Goal: Information Seeking & Learning: Learn about a topic

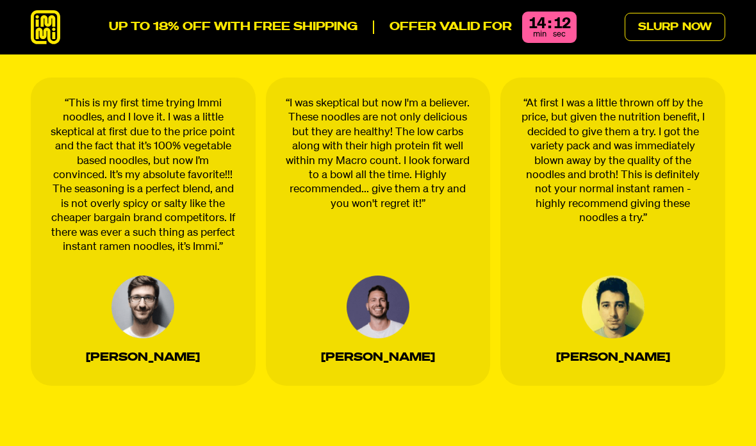
scroll to position [4056, 0]
click at [662, 229] on div "“At first I was a little thrown off by the price, but given the nutrition benef…" at bounding box center [612, 231] width 225 height 308
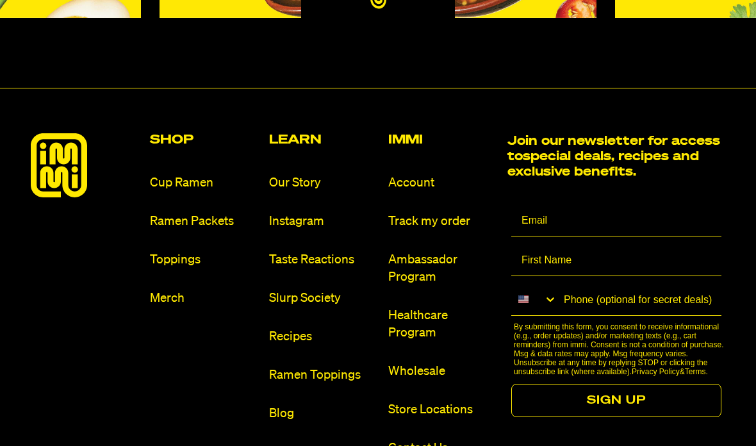
scroll to position [7168, 0]
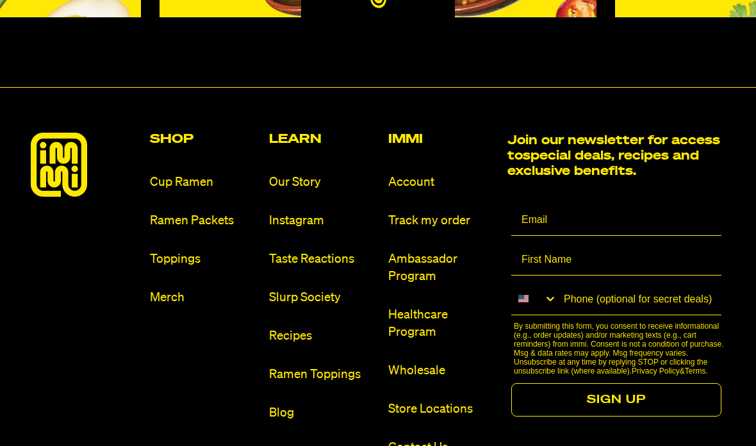
click at [178, 250] on link "Toppings" at bounding box center [204, 258] width 109 height 17
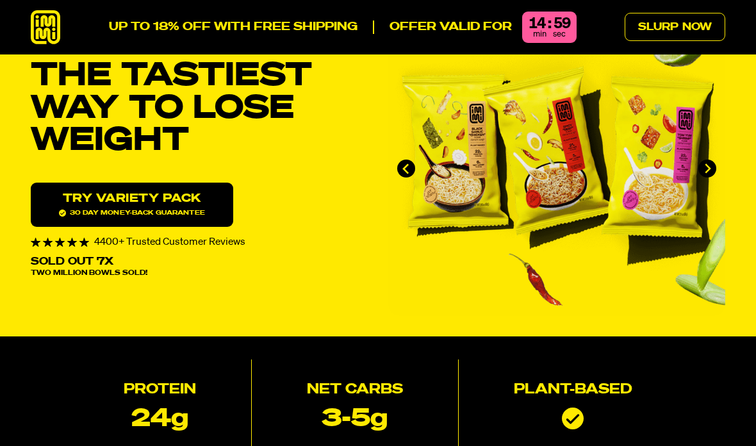
scroll to position [7219, 0]
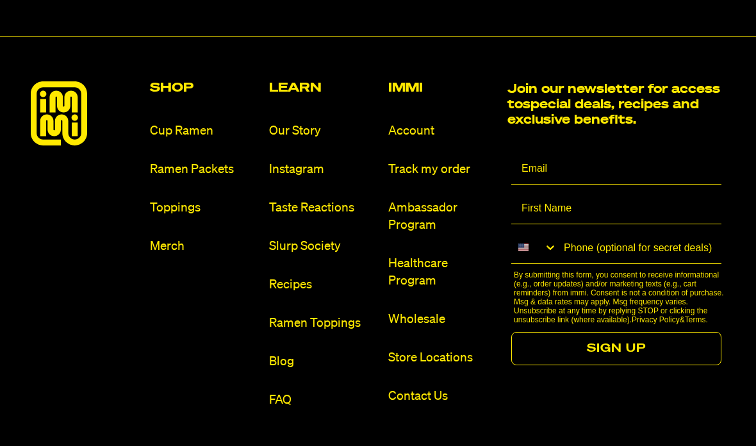
click at [202, 199] on link "Toppings" at bounding box center [204, 207] width 109 height 17
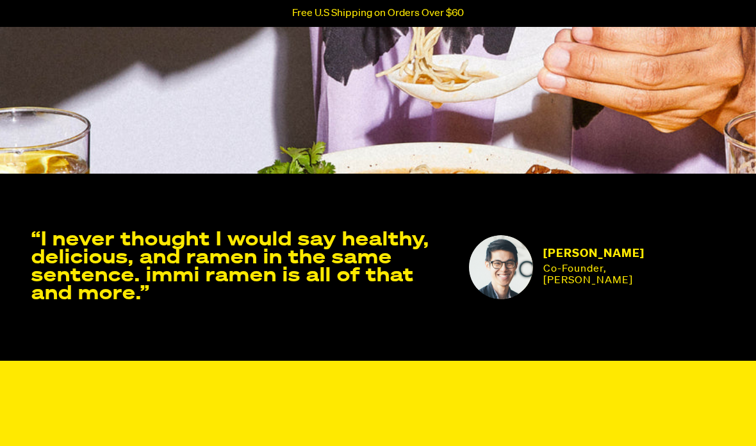
scroll to position [2128, 0]
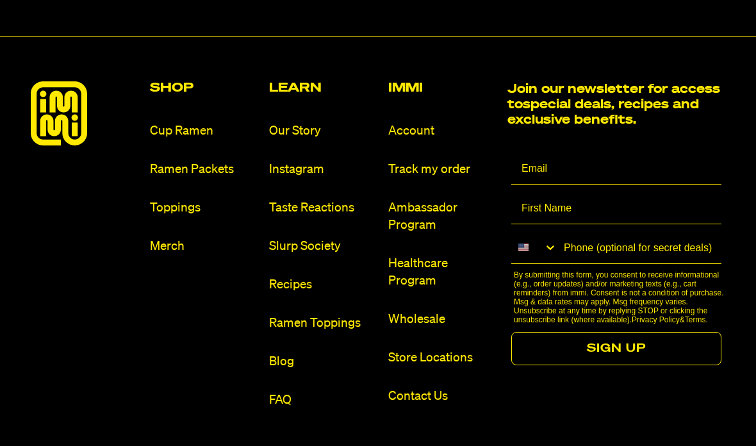
scroll to position [7218, 0]
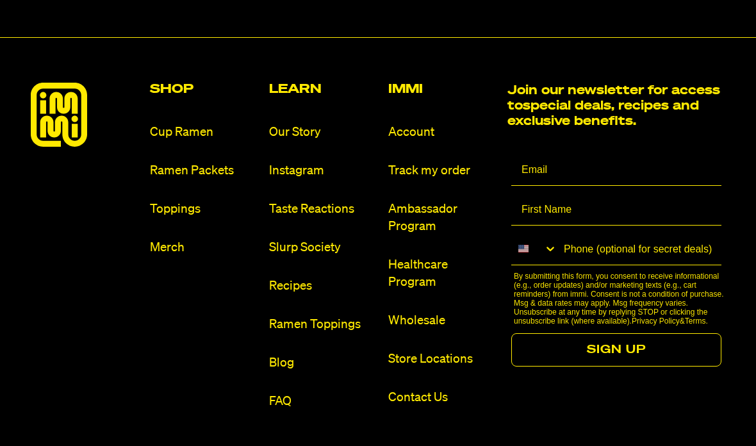
click at [342, 316] on link "Ramen Toppings" at bounding box center [323, 324] width 109 height 17
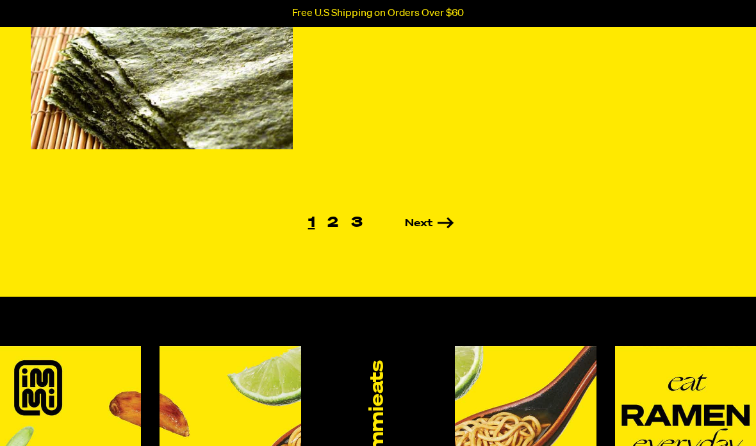
scroll to position [1023, 0]
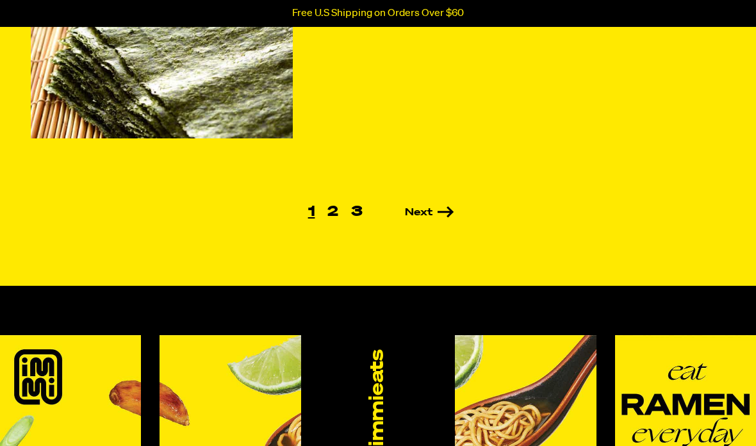
click at [443, 208] on link "Next" at bounding box center [411, 213] width 85 height 10
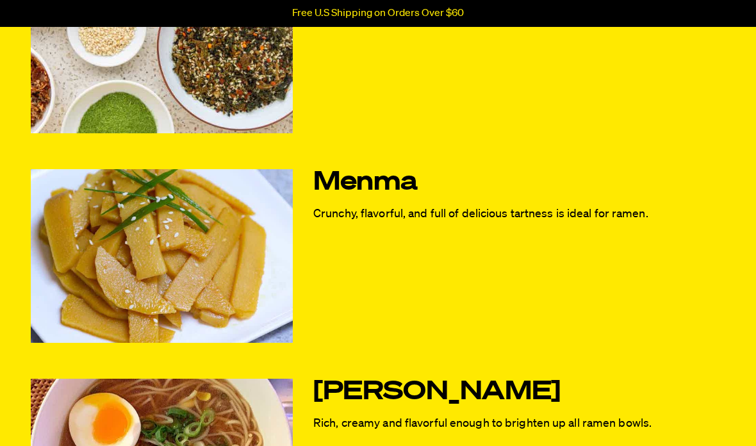
scroll to position [611, 0]
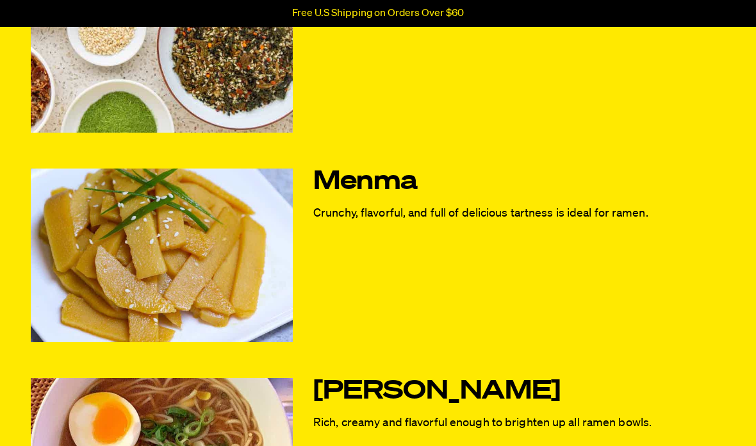
click at [387, 182] on link "Menma" at bounding box center [489, 181] width 353 height 27
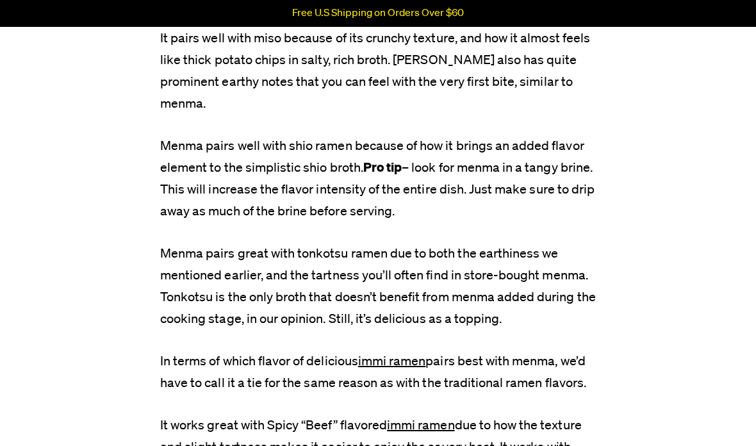
scroll to position [2467, 0]
click at [497, 305] on p "Menma pairs great with tonkotsu ramen due to both the earthiness we mentioned e…" at bounding box center [377, 285] width 435 height 87
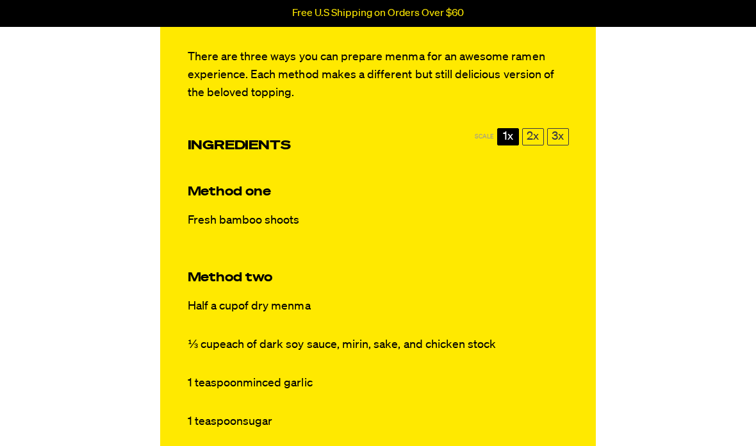
scroll to position [3284, 0]
